Goal: Information Seeking & Learning: Learn about a topic

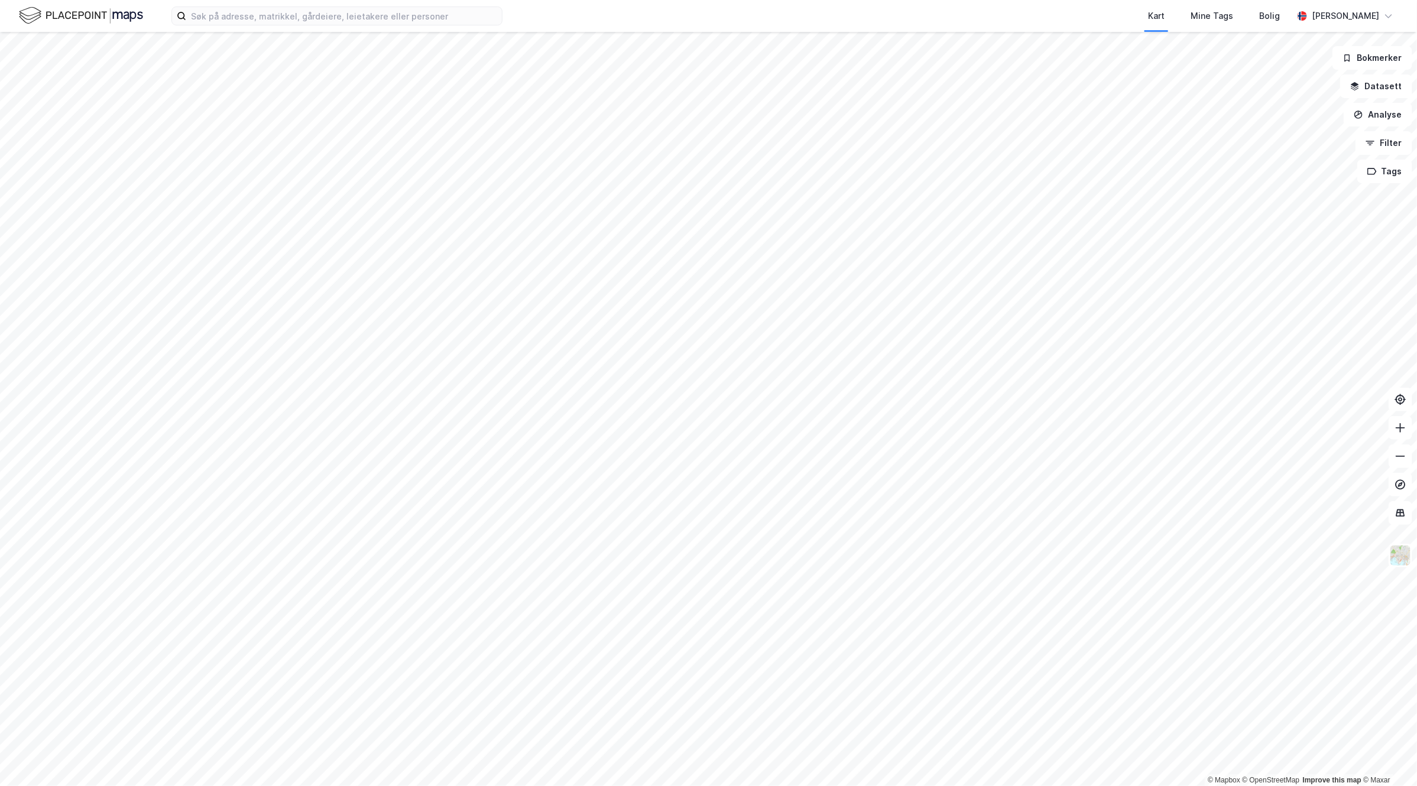
click at [376, 4] on div "Kart Mine Tags Bolig [PERSON_NAME]" at bounding box center [708, 16] width 1417 height 32
click at [371, 14] on input at bounding box center [344, 16] width 316 height 18
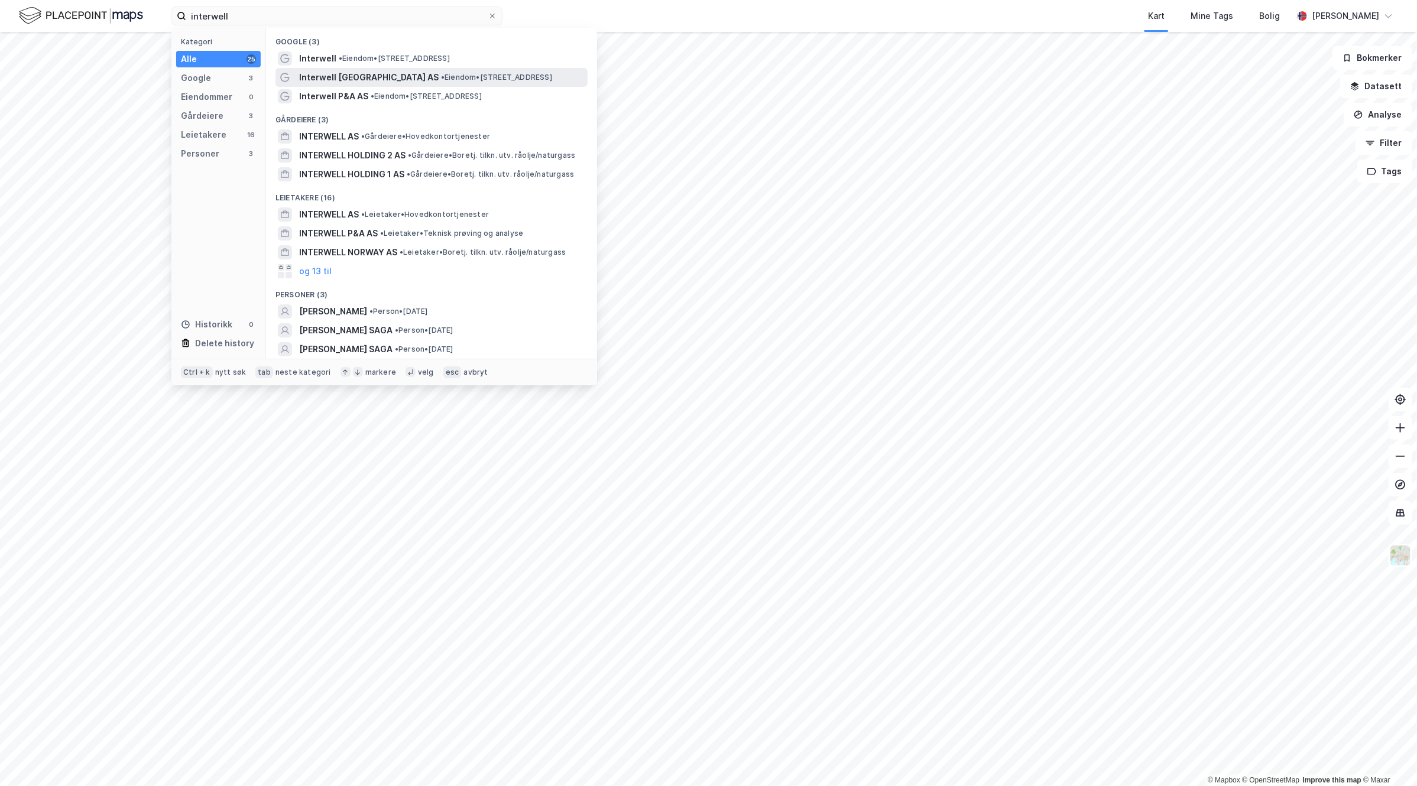
click at [548, 73] on div "Interwell [GEOGRAPHIC_DATA] AS • Eiendom • [STREET_ADDRESS]" at bounding box center [442, 77] width 286 height 14
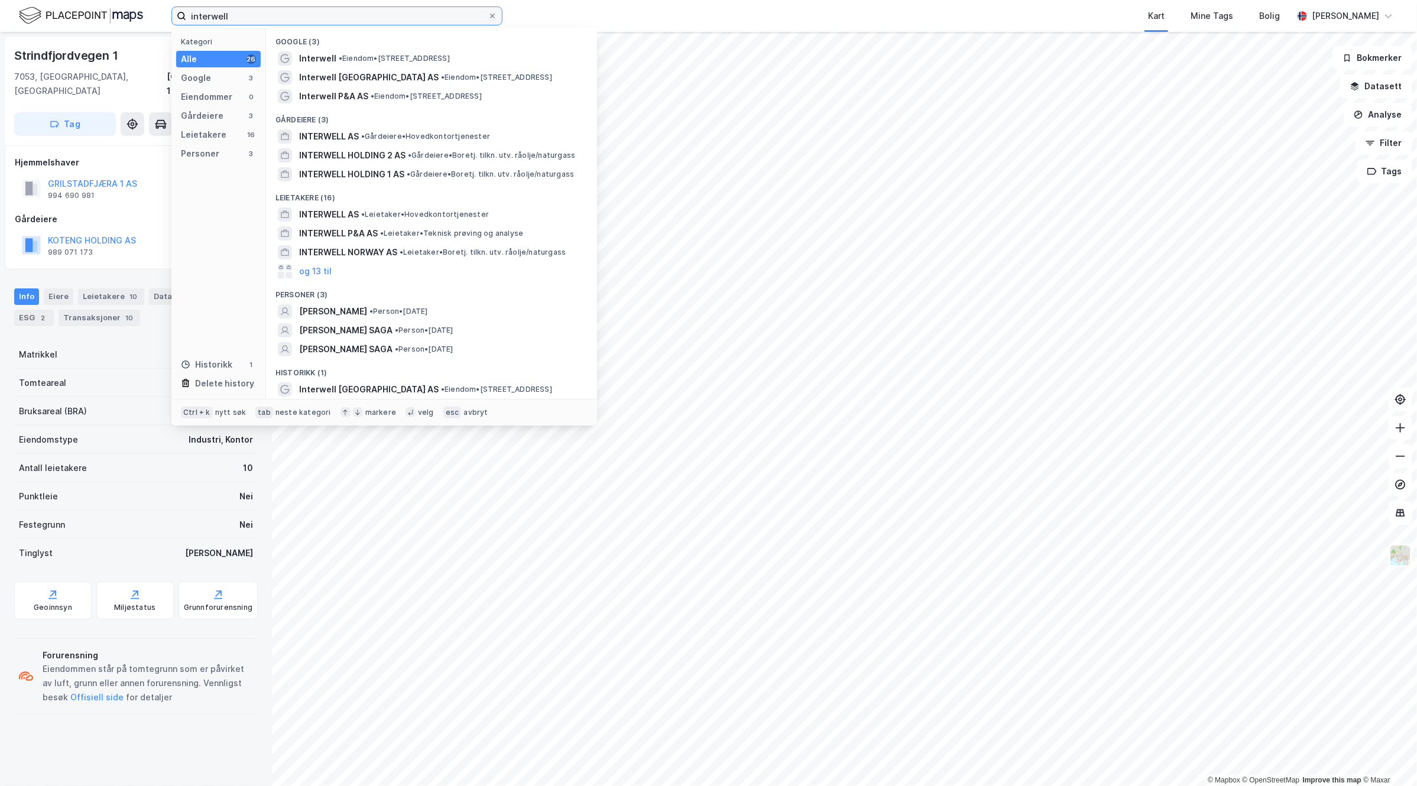
drag, startPoint x: 251, startPoint y: 15, endPoint x: 125, endPoint y: 12, distance: 126.6
click at [125, 12] on div "interwell Kategori Alle 26 Google 3 Eiendommer 0 Gårdeiere 3 Leietakere 16 Pers…" at bounding box center [708, 16] width 1417 height 32
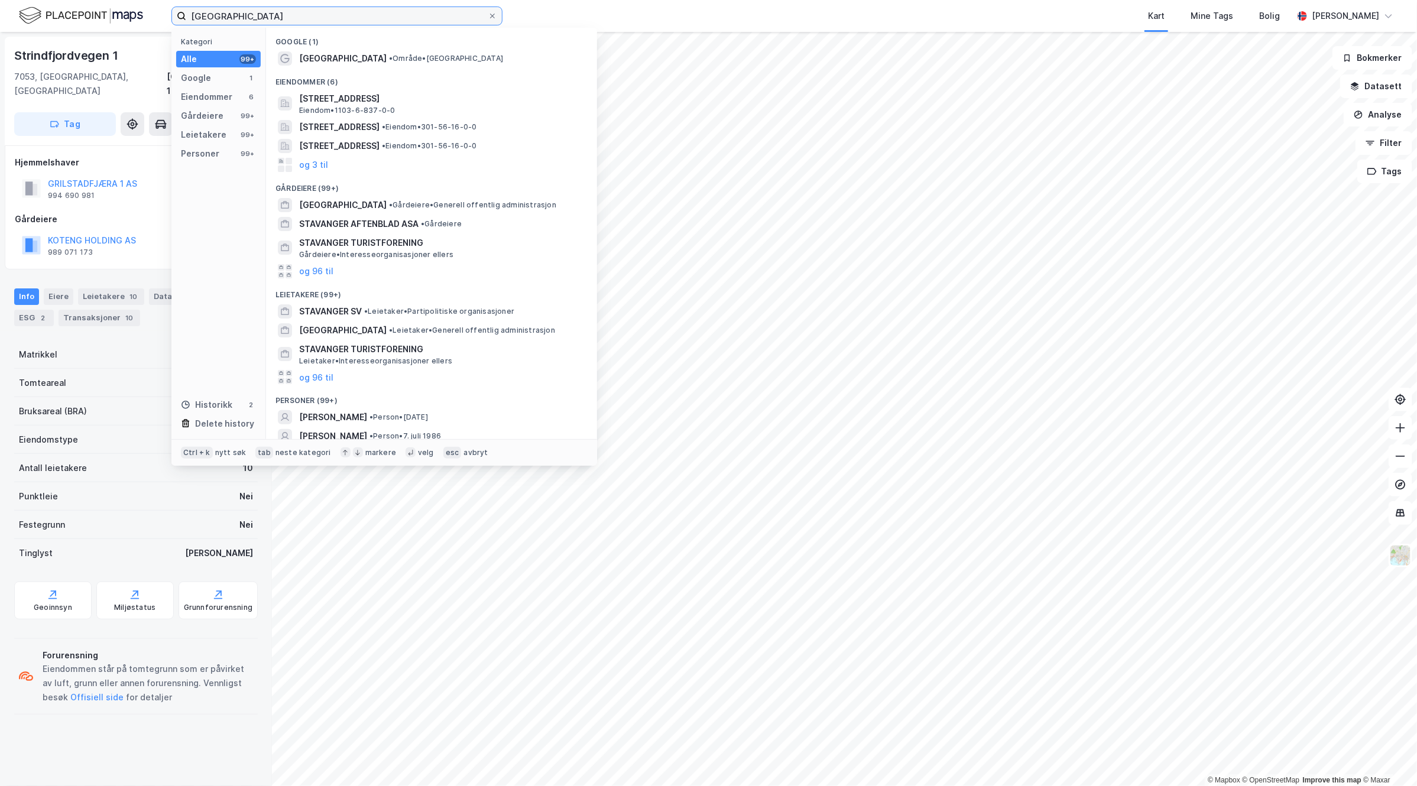
drag, startPoint x: 248, startPoint y: 19, endPoint x: 9, endPoint y: 40, distance: 240.4
click at [9, 40] on div "stavanger Kategori Alle 99+ Google 1 Eiendommer 6 Gårdeiere 99+ Leietakere 99+ …" at bounding box center [708, 393] width 1417 height 786
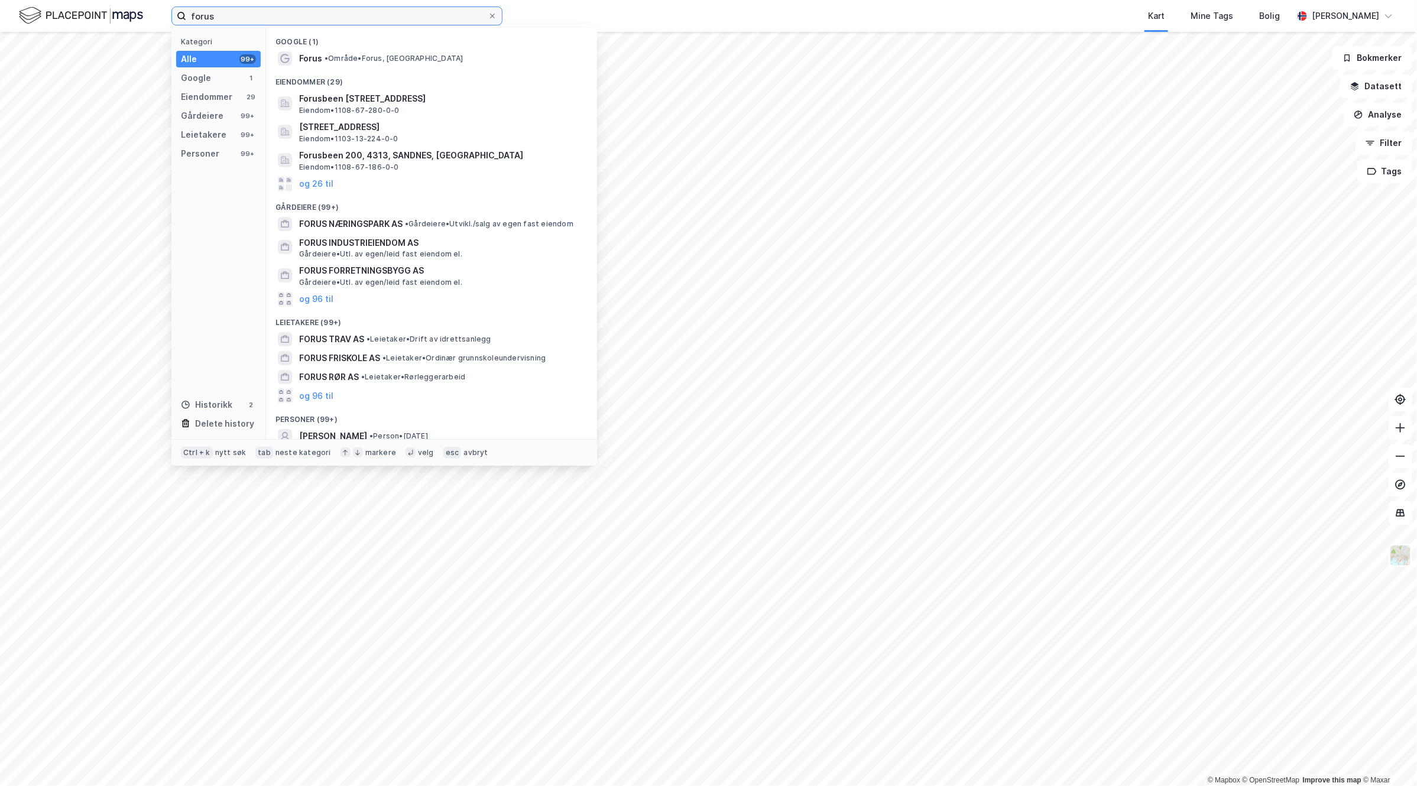
drag, startPoint x: 228, startPoint y: 20, endPoint x: 119, endPoint y: 20, distance: 108.8
click at [119, 20] on div "forus Kategori Alle 99+ Google 1 Eiendommer 29 Gårdeiere 99+ Leietakere 99+ Per…" at bounding box center [708, 16] width 1417 height 32
paste input "[STREET_ADDRESS]"
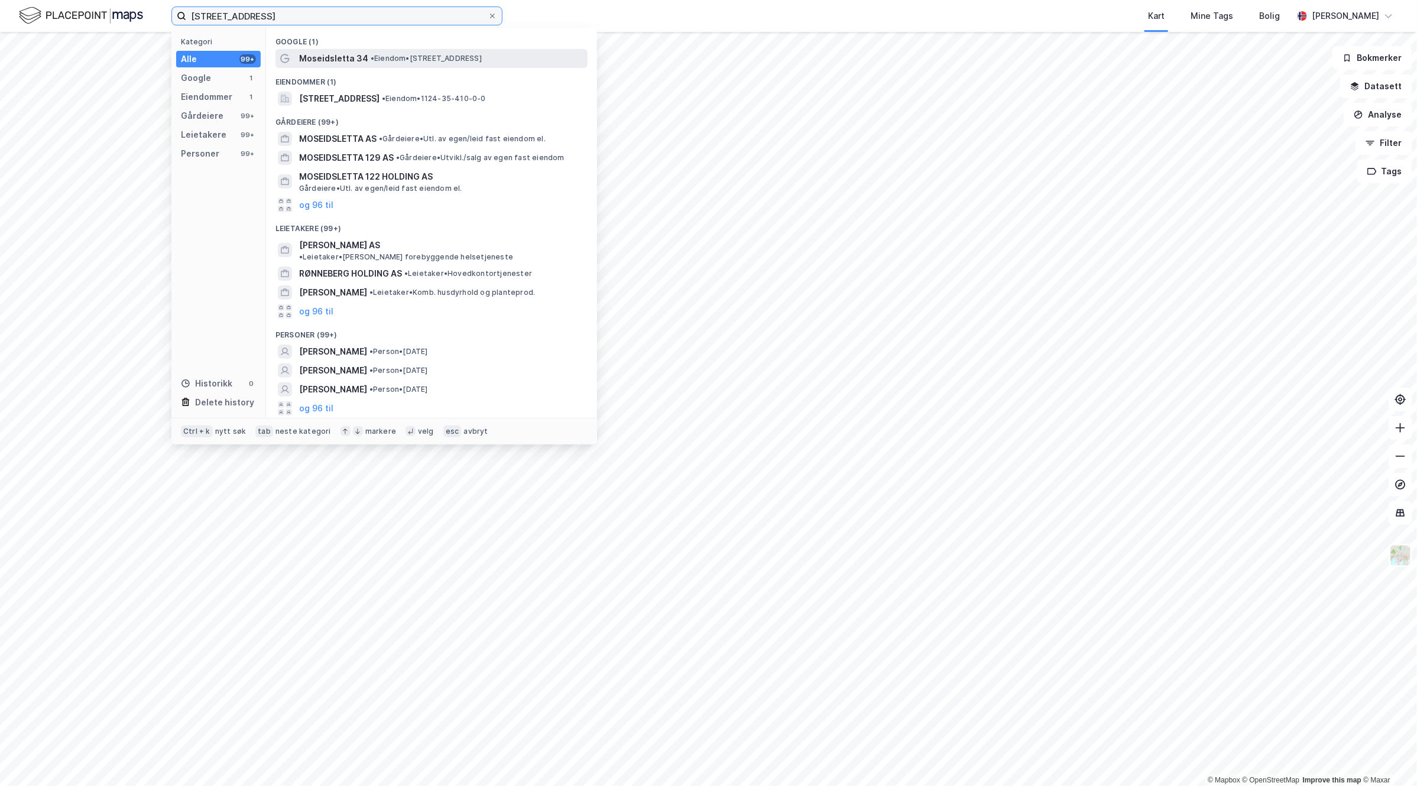
type input "[STREET_ADDRESS]"
click at [408, 60] on span "• Eiendom • [STREET_ADDRESS]" at bounding box center [426, 58] width 111 height 9
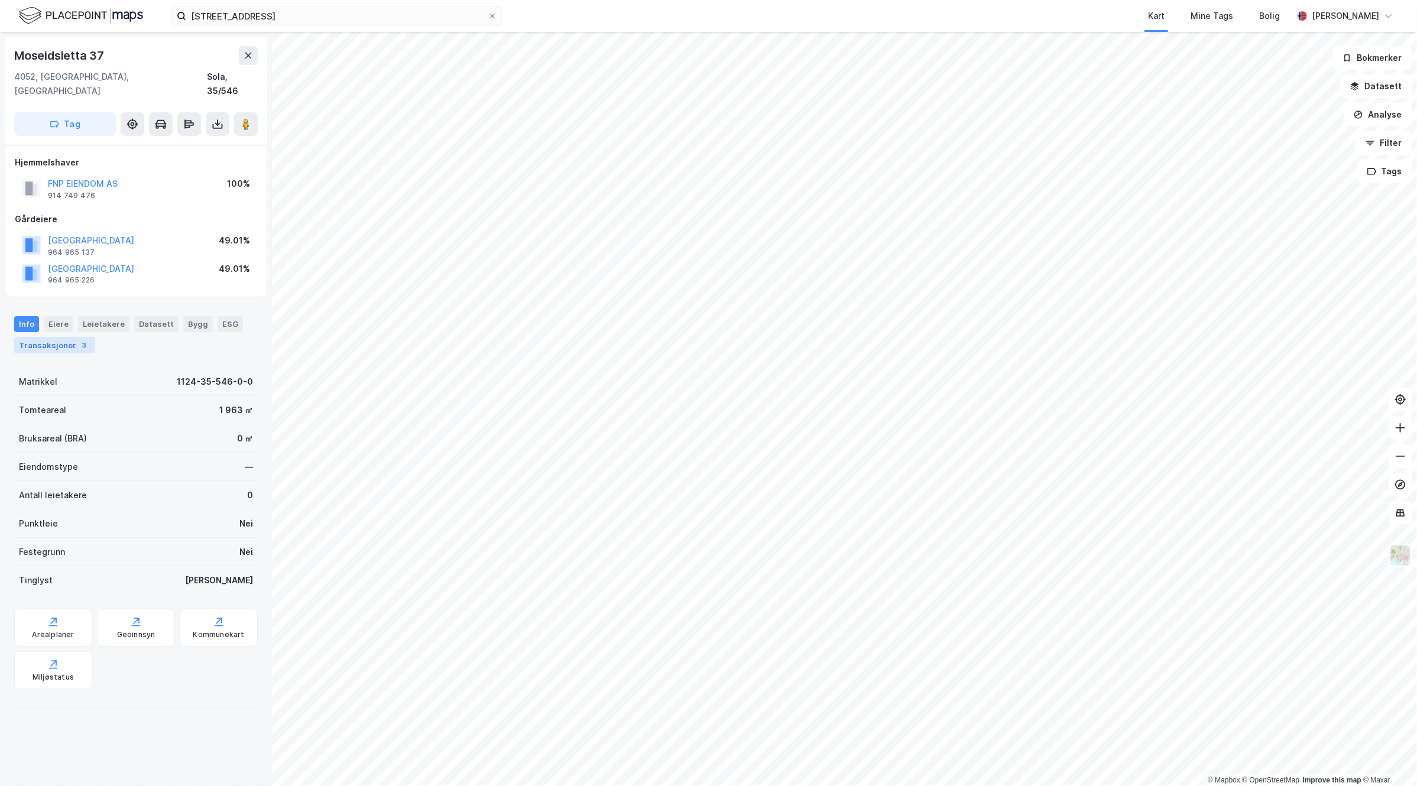
click at [79, 339] on div "3" at bounding box center [85, 345] width 12 height 12
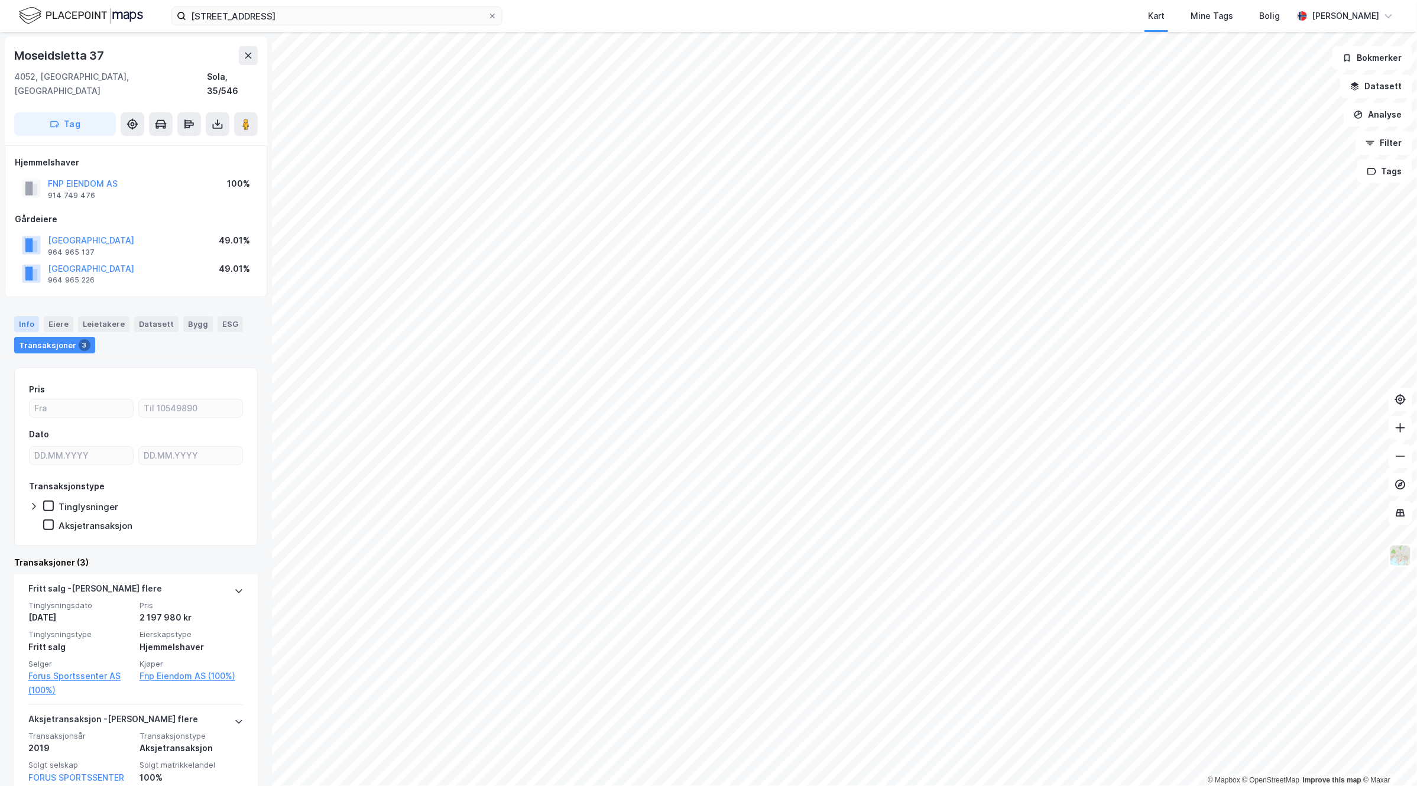
click at [28, 316] on div "Info" at bounding box center [26, 323] width 25 height 15
